Goal: Register for event/course

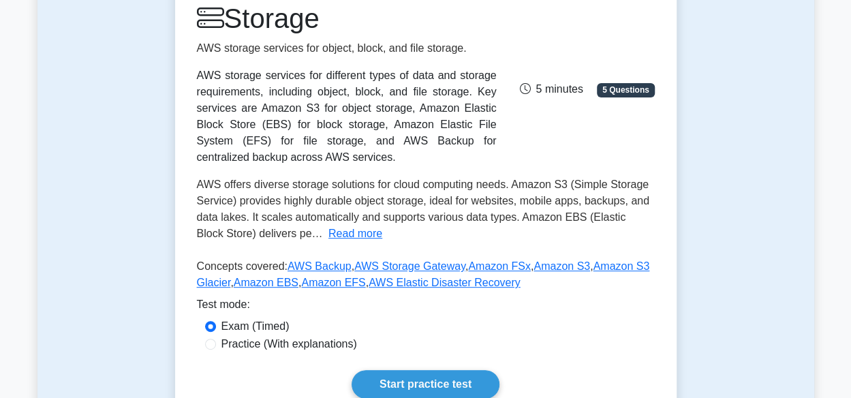
scroll to position [197, 0]
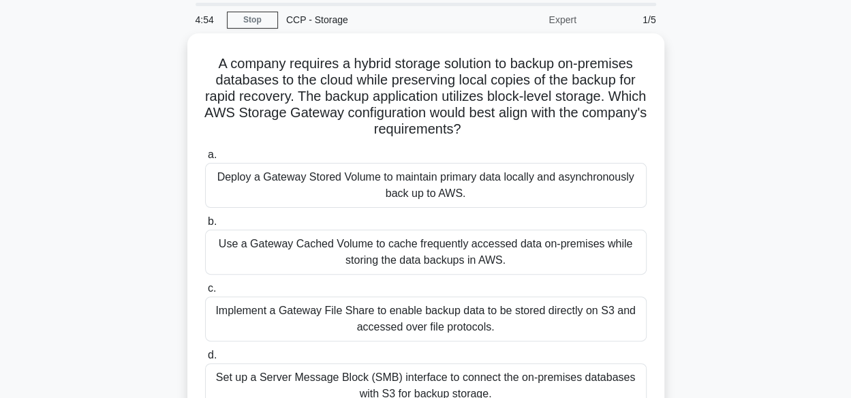
scroll to position [16, 0]
